Goal: Information Seeking & Learning: Learn about a topic

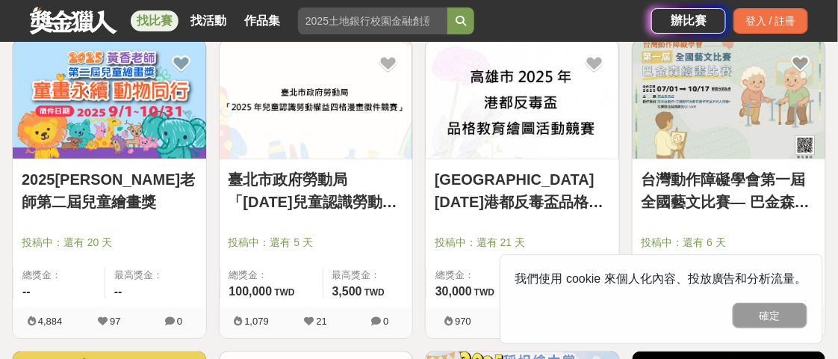
scroll to position [1269, 0]
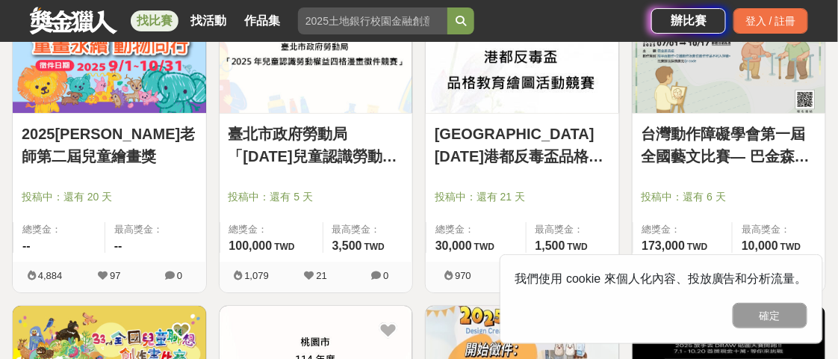
click at [73, 123] on link "2025黃香老師第二屆兒童繪畫獎" at bounding box center [110, 145] width 176 height 45
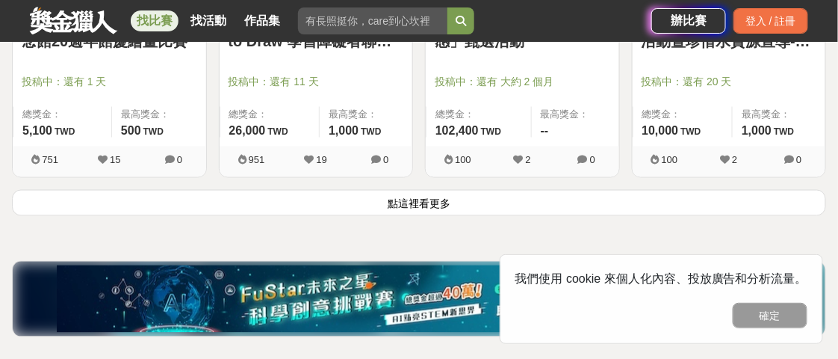
scroll to position [2091, 0]
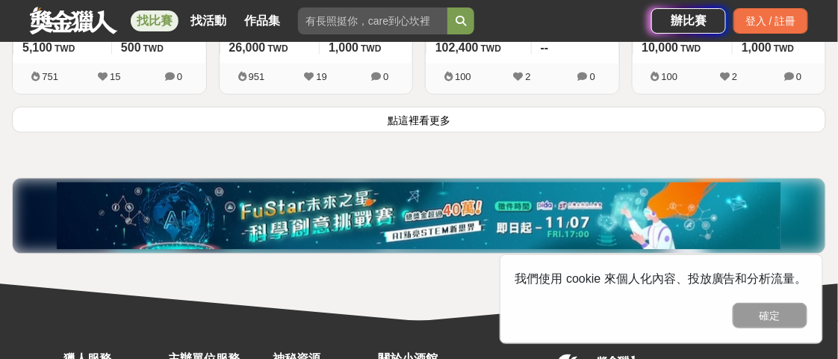
click at [453, 113] on button "點這裡看更多" at bounding box center [419, 120] width 814 height 26
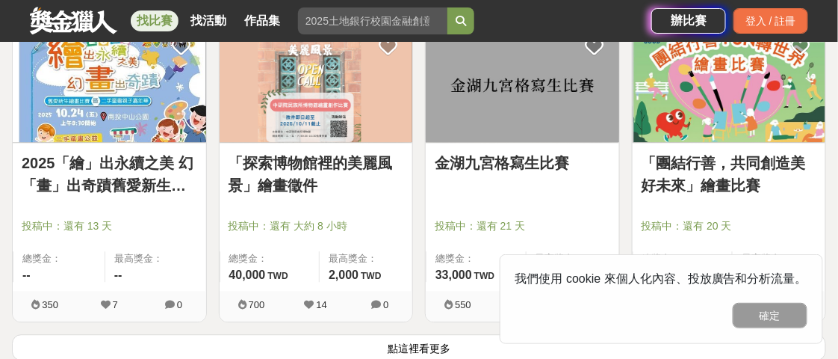
scroll to position [3809, 0]
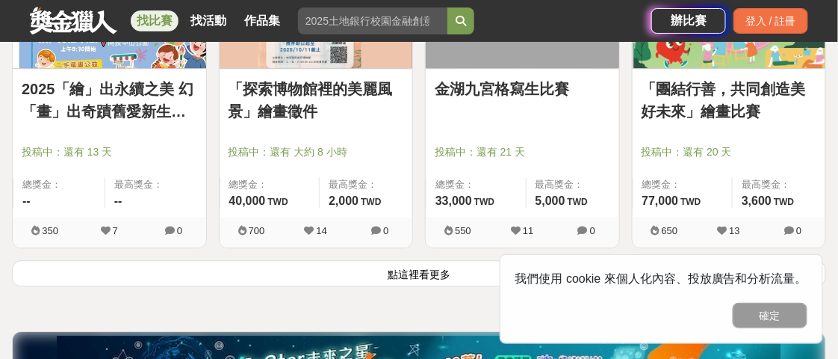
click at [423, 268] on button "點這裡看更多" at bounding box center [419, 273] width 814 height 26
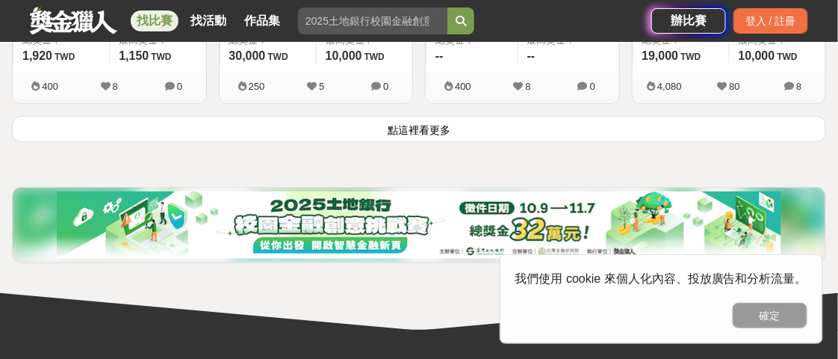
scroll to position [5827, 0]
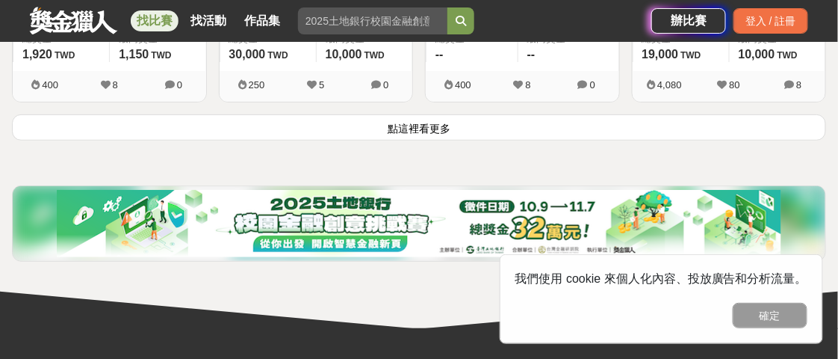
click at [415, 126] on button "點這裡看更多" at bounding box center [419, 127] width 814 height 26
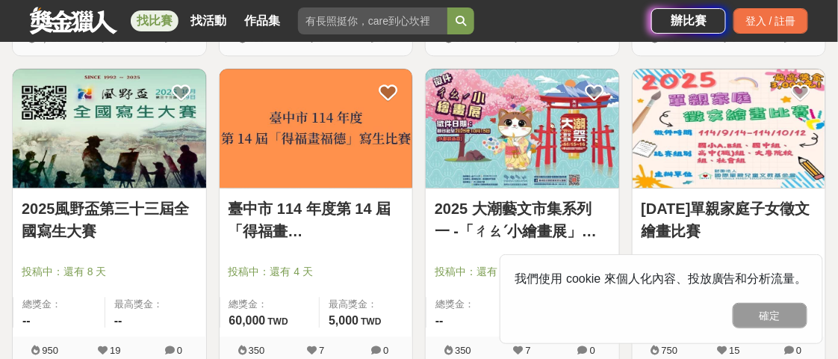
scroll to position [5229, 0]
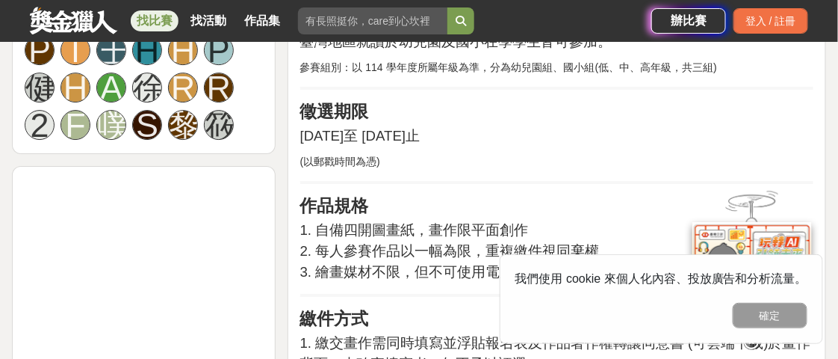
scroll to position [1195, 0]
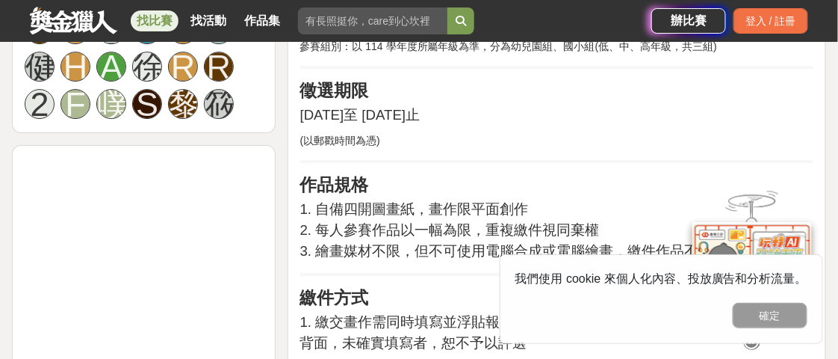
drag, startPoint x: 353, startPoint y: 119, endPoint x: 524, endPoint y: 119, distance: 171.1
click at [421, 119] on span "2025 年 9 月 1 日至 2025 年 10 月 31 日止" at bounding box center [360, 115] width 120 height 16
click at [520, 140] on p "(以郵戳時間為憑)" at bounding box center [556, 141] width 513 height 16
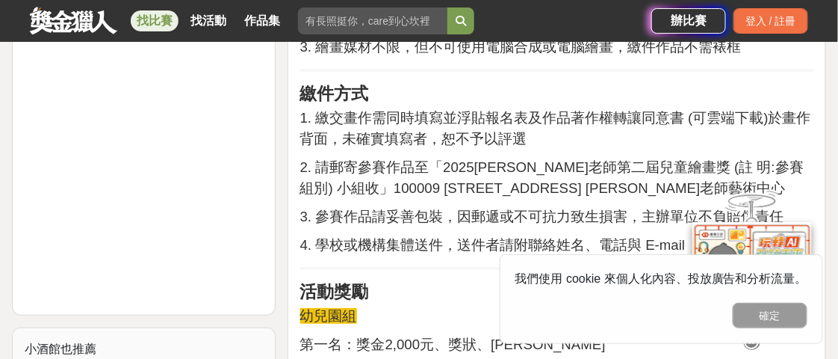
scroll to position [1419, 0]
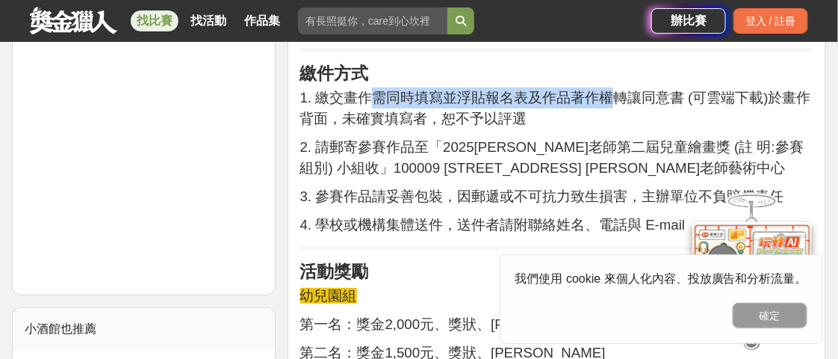
drag, startPoint x: 369, startPoint y: 98, endPoint x: 608, endPoint y: 96, distance: 239.1
click at [608, 96] on span "1. 繳交畫作需同時填寫並浮貼報名表及作品著作權轉讓同意書 (可雲端下載)於畫作背面，未確實填寫者，恕不予以評選" at bounding box center [555, 108] width 511 height 37
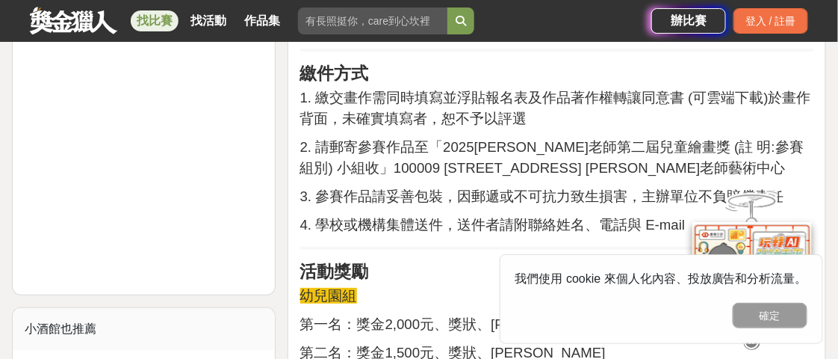
click at [584, 127] on p "1. 繳交畫作需同時填寫並浮貼報名表及作品著作權轉讓同意書 (可雲端下載)於畫作背面，未確實填寫者，恕不予以評選" at bounding box center [556, 108] width 513 height 42
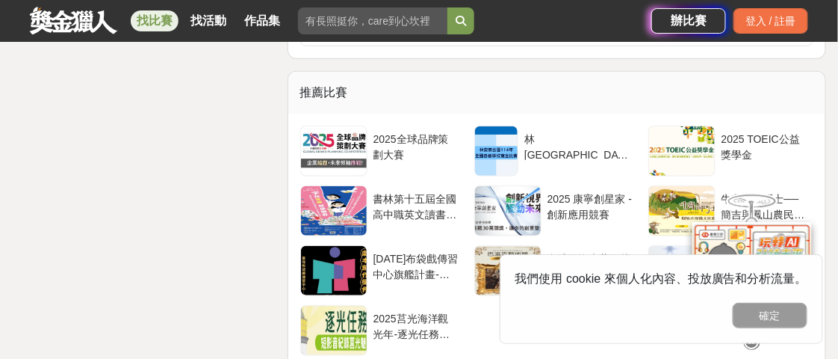
scroll to position [3138, 0]
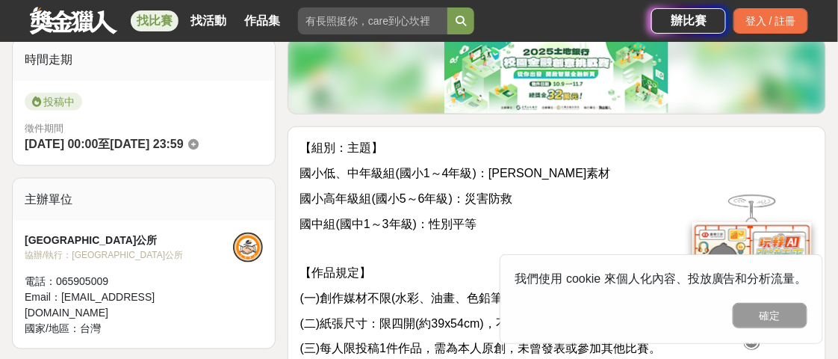
scroll to position [447, 0]
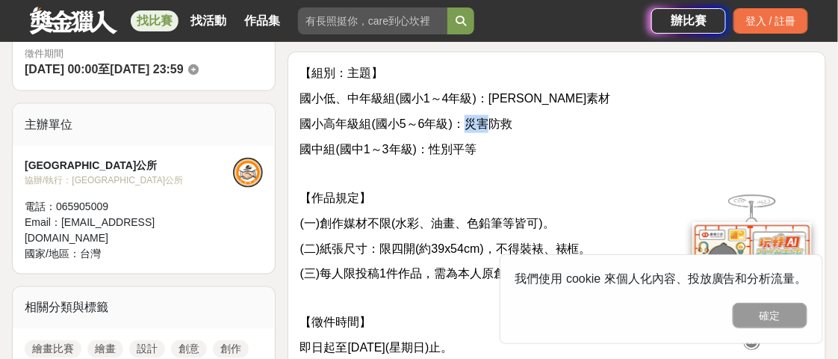
drag, startPoint x: 470, startPoint y: 118, endPoint x: 506, endPoint y: 115, distance: 36.0
click at [506, 117] on span "國小高年級組(國小5～6年級)：災害防救" at bounding box center [406, 123] width 212 height 13
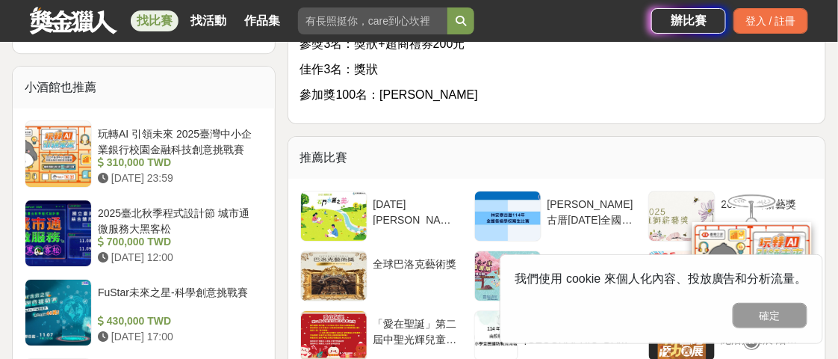
scroll to position [1269, 0]
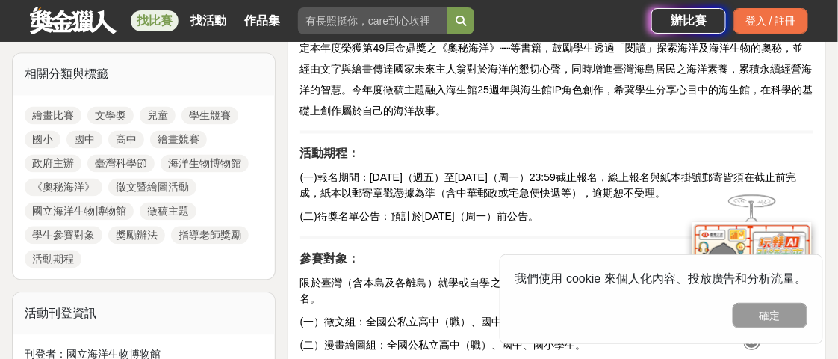
scroll to position [747, 0]
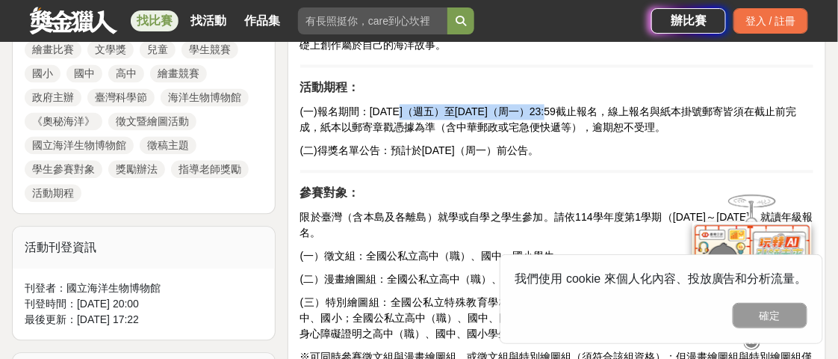
drag, startPoint x: 406, startPoint y: 109, endPoint x: 567, endPoint y: 108, distance: 161.4
click at [567, 108] on span "(一)報名期間：2025年8月29日（週五）至10月13日（周一）23:59截止報名，線上報名與紙本掛號郵寄皆須在截止前完成，紙本以郵寄章戳憑據為準（含中華郵…" at bounding box center [548, 119] width 497 height 28
click at [561, 122] on span "(一)報名期間：2025年8月29日（週五）至10月13日（周一）23:59截止報名，線上報名與紙本掛號郵寄皆須在截止前完成，紙本以郵寄章戳憑據為準（含中華郵…" at bounding box center [548, 119] width 497 height 28
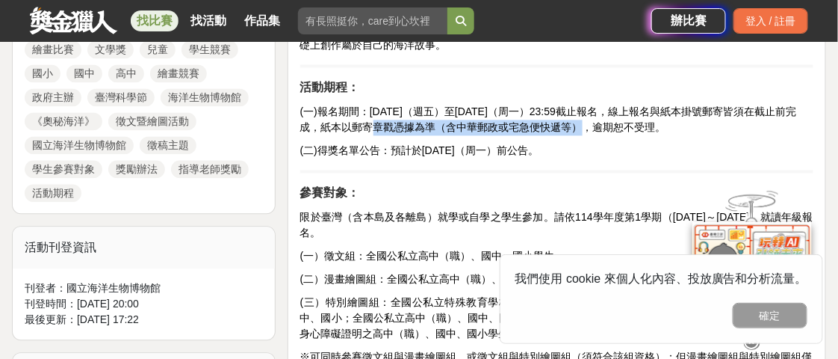
drag, startPoint x: 374, startPoint y: 126, endPoint x: 584, endPoint y: 125, distance: 210.7
click at [584, 125] on span "(一)報名期間：2025年8月29日（週五）至10月13日（周一）23:59截止報名，線上報名與紙本掛號郵寄皆須在截止前完成，紙本以郵寄章戳憑據為準（含中華郵…" at bounding box center [548, 119] width 497 height 28
click at [584, 126] on span "(一)報名期間：2025年8月29日（週五）至10月13日（周一）23:59截止報名，線上報名與紙本掛號郵寄皆須在截止前完成，紙本以郵寄章戳憑據為準（含中華郵…" at bounding box center [548, 119] width 497 height 28
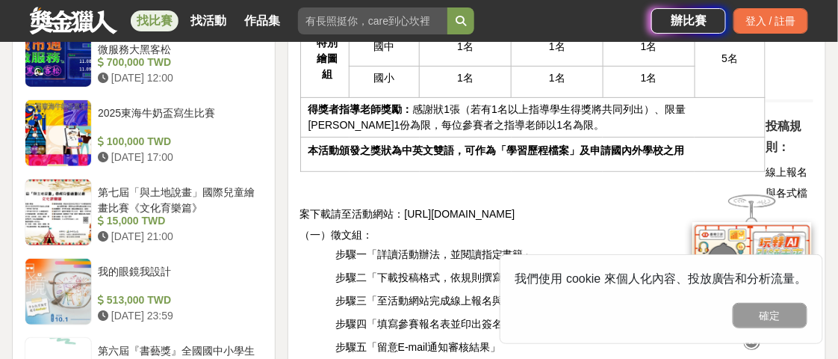
scroll to position [1494, 0]
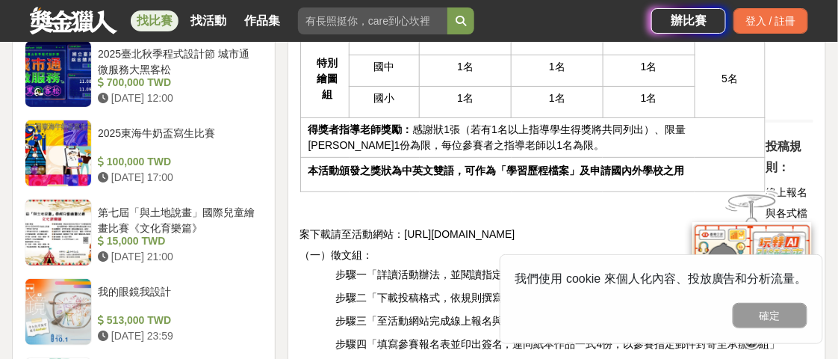
click at [515, 228] on span "https://www.jfartwork.com.tw/2025ocean/" at bounding box center [460, 234] width 111 height 12
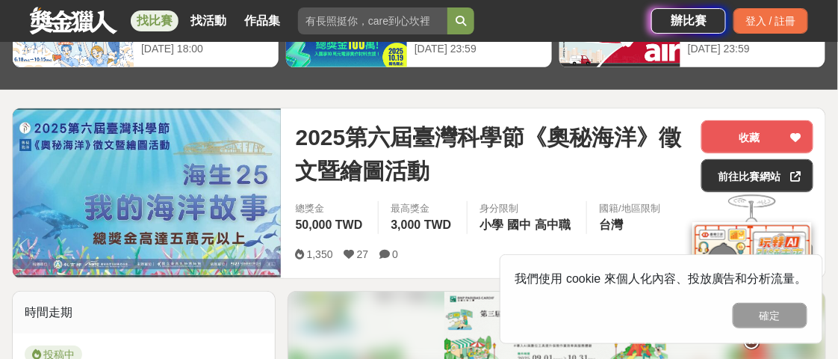
scroll to position [75, 0]
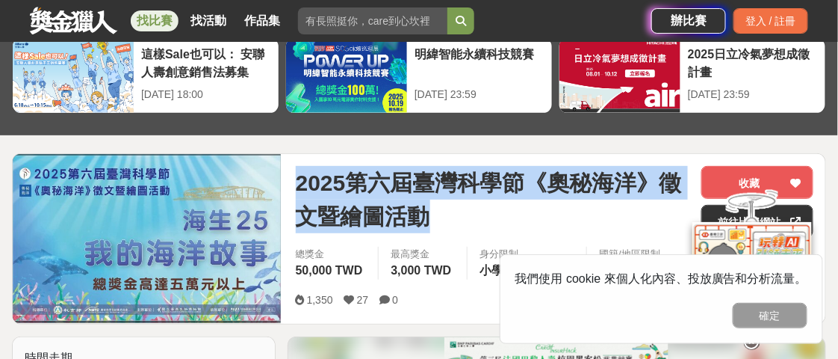
drag, startPoint x: 300, startPoint y: 176, endPoint x: 424, endPoint y: 217, distance: 130.9
click at [441, 220] on span "2025第六屆臺灣科學節《奧秘海洋》徵文暨繪圖活動" at bounding box center [493, 199] width 394 height 67
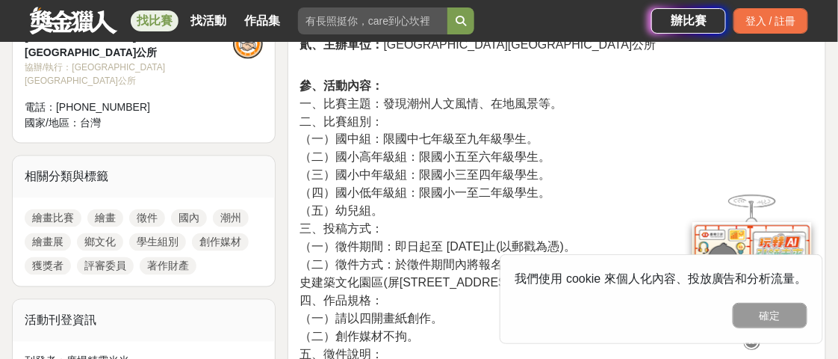
scroll to position [597, 0]
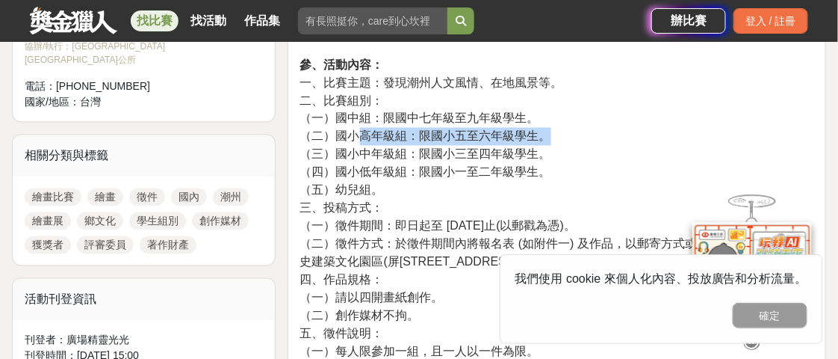
drag, startPoint x: 354, startPoint y: 133, endPoint x: 551, endPoint y: 134, distance: 196.5
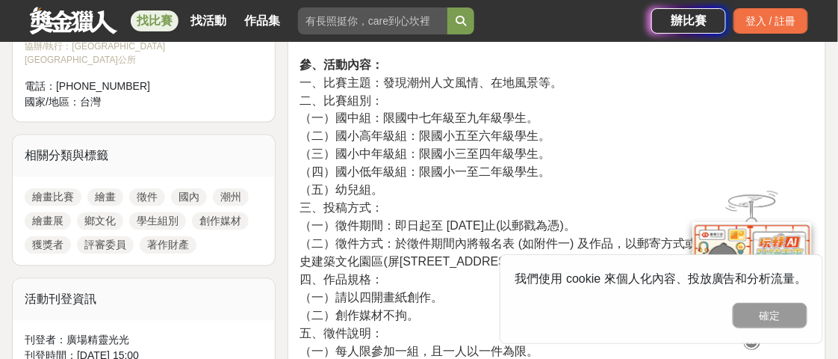
click at [543, 148] on span "（三）國小中年級組：限國小三至四年級學生。" at bounding box center [425, 154] width 251 height 13
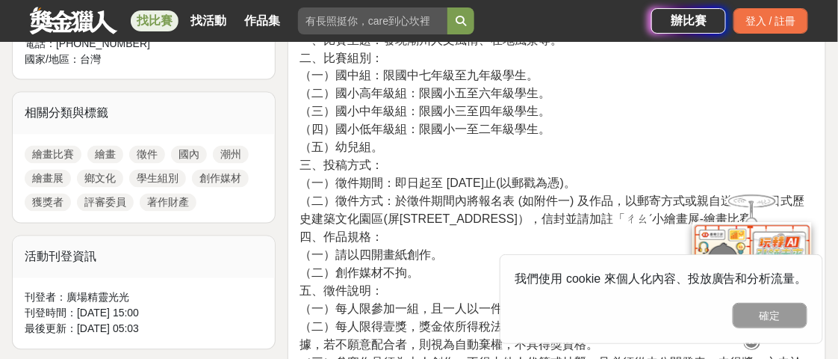
scroll to position [672, 0]
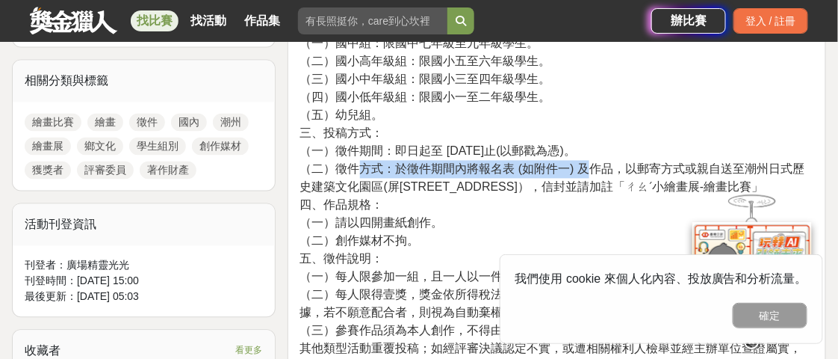
drag, startPoint x: 358, startPoint y: 164, endPoint x: 592, endPoint y: 162, distance: 234.6
click at [592, 163] on span "（二）徵件方式：於徵件期間內將報名表 (如附件一) 及作品，以郵寄方式或親自送至潮州日式歷史建築文化園區(屏[STREET_ADDRESS]），信封並請加註「…" at bounding box center [552, 178] width 505 height 31
click at [586, 176] on span "（二）徵件方式：於徵件期間內將報名表 (如附件一) 及作品，以郵寄方式或親自送至潮州日式歷史建築文化園區(屏[STREET_ADDRESS]），信封並請加註「…" at bounding box center [552, 178] width 505 height 31
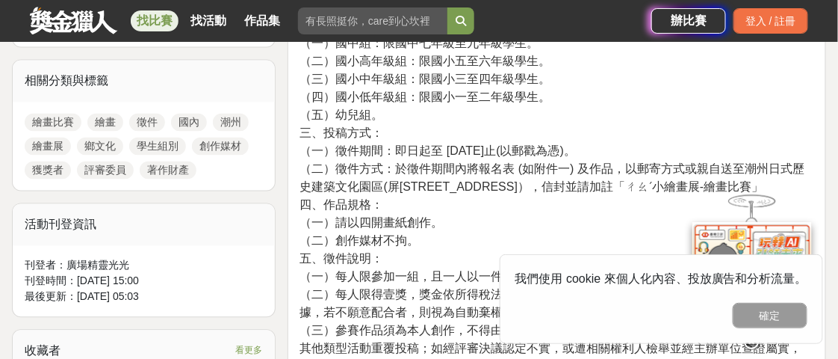
click at [450, 190] on span "（二）徵件方式：於徵件期間內將報名表 (如附件一) 及作品，以郵寄方式或親自送至潮州日式歷史建築文化園區(屏[STREET_ADDRESS]），信封並請加註「…" at bounding box center [552, 178] width 505 height 31
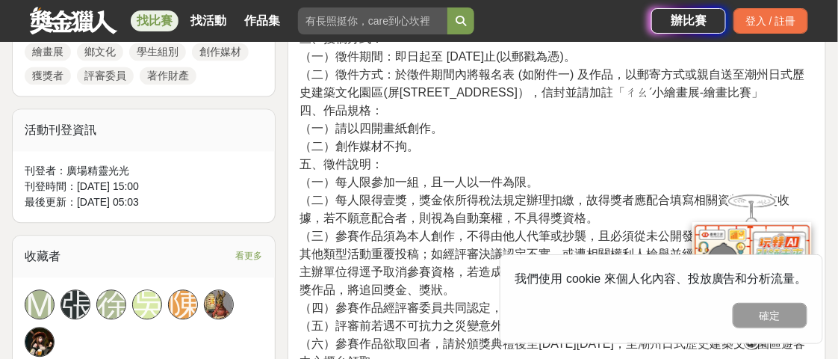
scroll to position [747, 0]
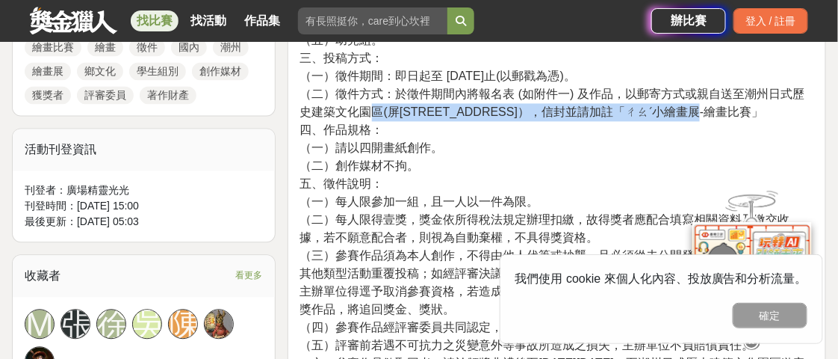
drag, startPoint x: 366, startPoint y: 105, endPoint x: 733, endPoint y: 105, distance: 366.8
click at [733, 105] on span "（二）徵件方式：於徵件期間內將報名表 (如附件一) 及作品，以郵寄方式或親自送至潮州日式歷史建築文化園區(屏[STREET_ADDRESS]），信封並請加註「…" at bounding box center [552, 102] width 505 height 31
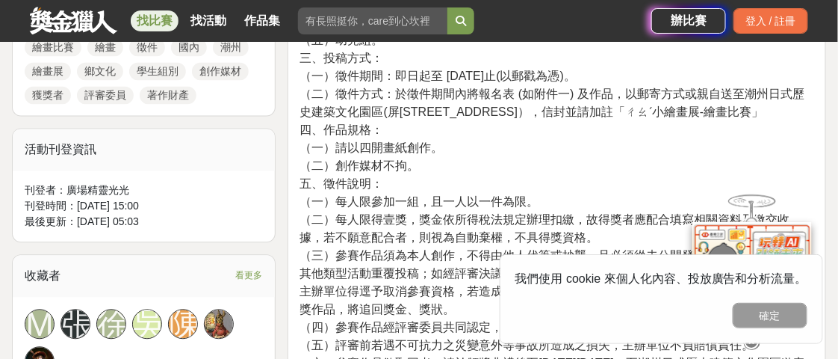
click at [687, 123] on p "參、活動內容： 一、比賽主題：發現潮州人文風情、在地風景等。 二、比賽組別： （一）國中組：限國中七年級至九年級學生。 （二）國小高年級組：限國小五至六年級學…" at bounding box center [556, 227] width 513 height 643
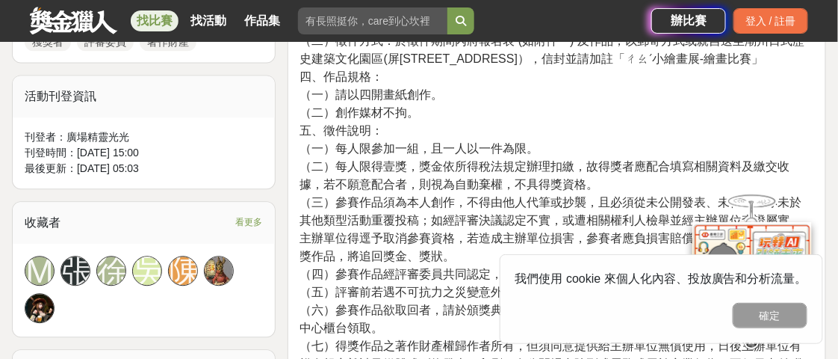
scroll to position [822, 0]
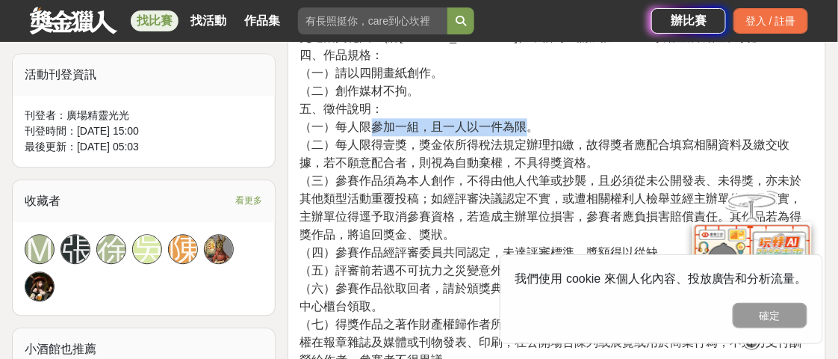
drag, startPoint x: 369, startPoint y: 129, endPoint x: 532, endPoint y: 118, distance: 163.2
click at [532, 120] on span "（一）每人限參加一組，且一人以一件為限。" at bounding box center [419, 126] width 239 height 13
click at [523, 138] on span "（二）每人限得壹獎，獎金依所得稅法規定辦理扣繳，故得獎者應配合填寫相關資料及繳交收據，若不願意配合者，則視為自動棄權，不具得獎資格。" at bounding box center [545, 153] width 490 height 31
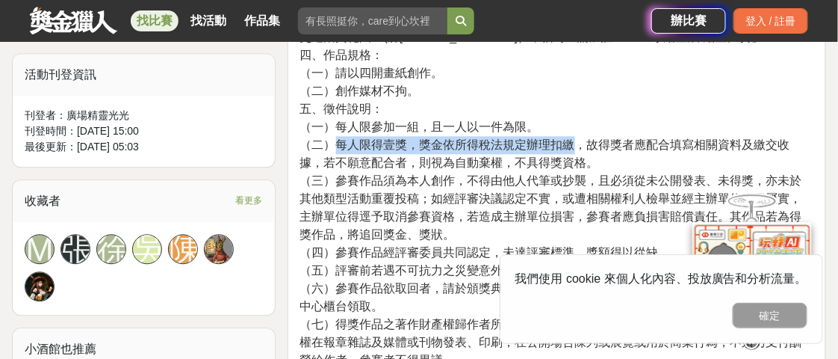
drag, startPoint x: 341, startPoint y: 149, endPoint x: 572, endPoint y: 144, distance: 231.6
click at [572, 144] on span "（二）每人限得壹獎，獎金依所得稅法規定辦理扣繳，故得獎者應配合填寫相關資料及繳交收據，若不願意配合者，則視為自動棄權，不具得獎資格。" at bounding box center [545, 153] width 490 height 31
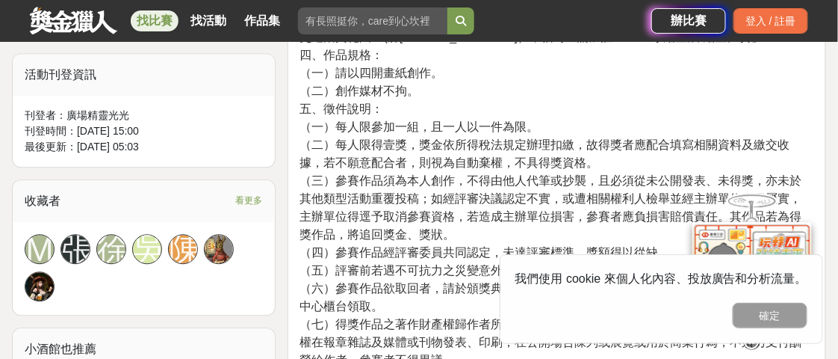
click at [551, 167] on span "（二）每人限得壹獎，獎金依所得稅法規定辦理扣繳，故得獎者應配合填寫相關資料及繳交收據，若不願意配合者，則視為自動棄權，不具得獎資格。" at bounding box center [545, 153] width 490 height 31
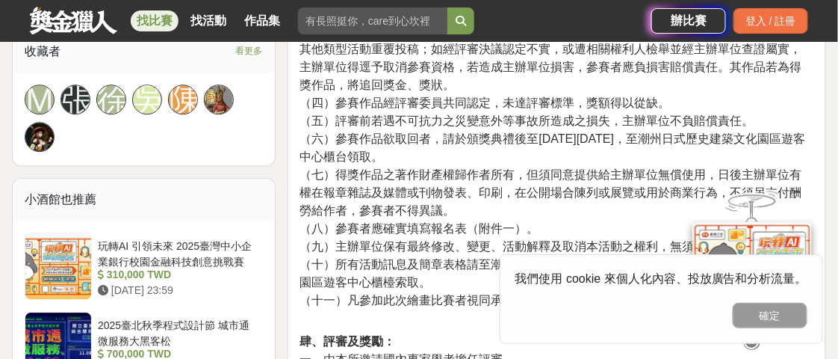
scroll to position [1046, 0]
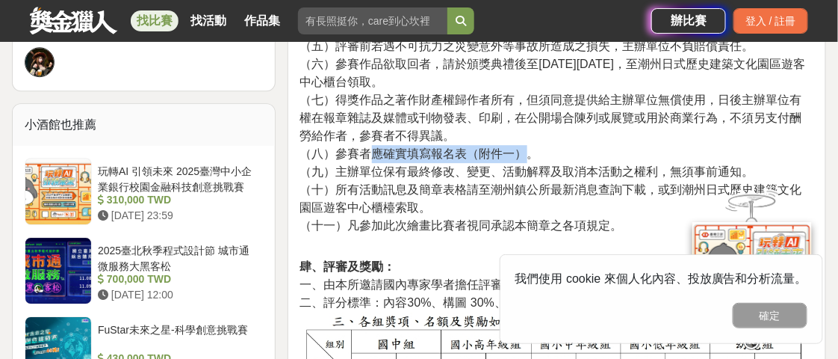
drag, startPoint x: 370, startPoint y: 152, endPoint x: 522, endPoint y: 147, distance: 152.5
click at [522, 147] on span "（八）參賽者應確實填寫報名表（附件一）。" at bounding box center [419, 153] width 239 height 13
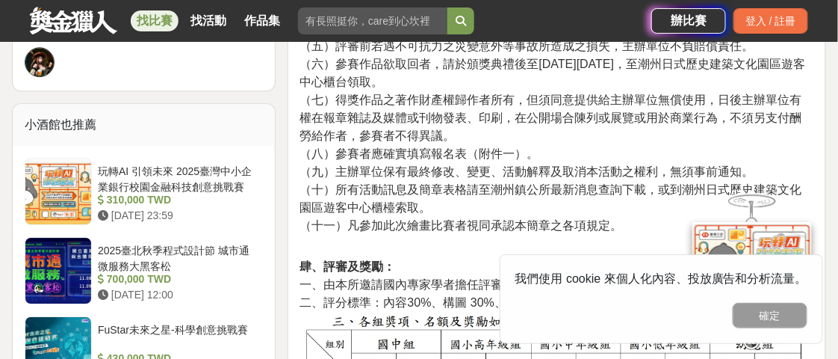
click at [518, 168] on span "（九）主辦單位保有最終修改、變更、活動解釋及取消本活動之權利，無須事前通知。" at bounding box center [527, 171] width 454 height 13
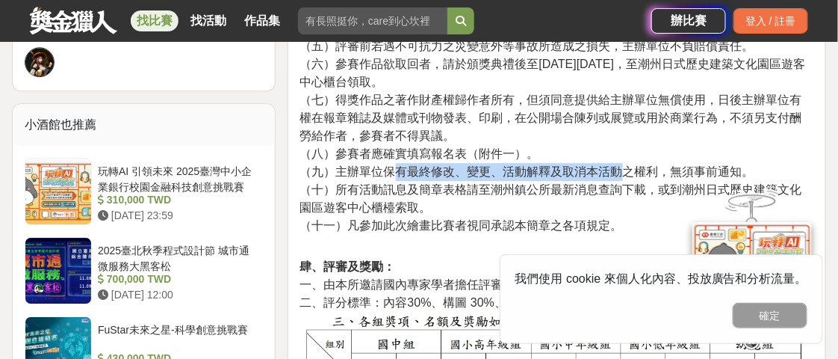
drag, startPoint x: 397, startPoint y: 174, endPoint x: 622, endPoint y: 170, distance: 224.9
click at [622, 170] on span "（九）主辦單位保有最終修改、變更、活動解釋及取消本活動之權利，無須事前通知。" at bounding box center [527, 171] width 454 height 13
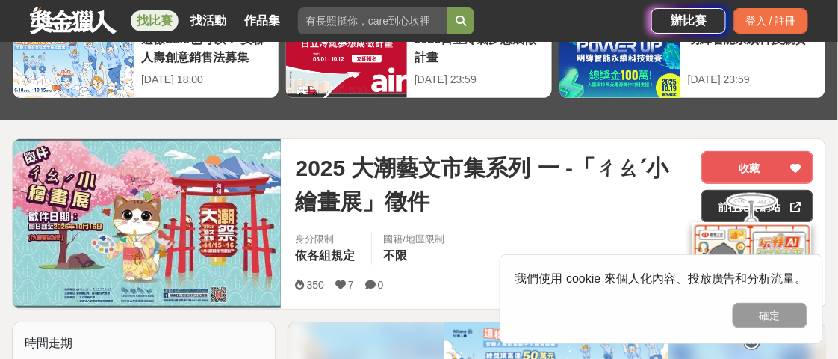
scroll to position [149, 0]
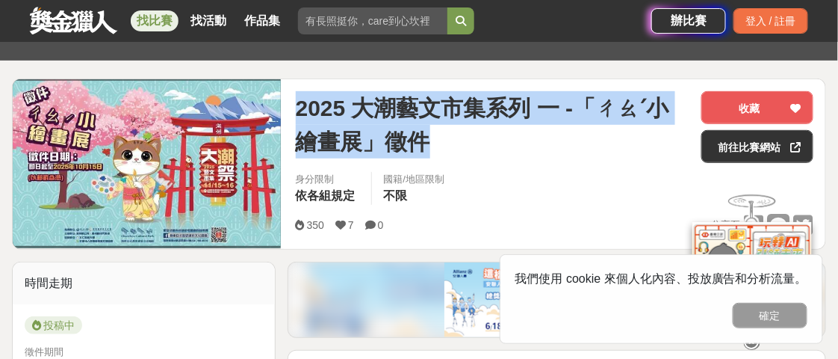
drag, startPoint x: 293, startPoint y: 103, endPoint x: 389, endPoint y: 140, distance: 103.1
click at [438, 142] on div "2025 大潮藝文市集系列 一 -「ㄔㄠˊ小繪畫展」徵件 收藏 前往比賽網站 身分限制 依各組規定 國籍/地區限制 不限 350 7 0 分享至 收藏 前往比…" at bounding box center [555, 164] width 542 height 170
